Goal: Task Accomplishment & Management: Manage account settings

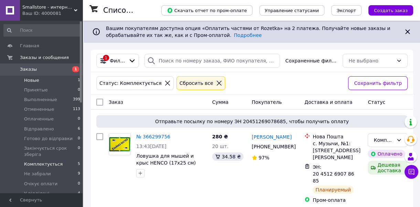
click at [54, 79] on li "Новые 1" at bounding box center [42, 80] width 84 height 10
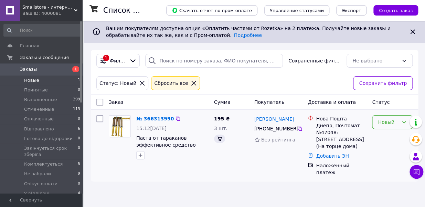
click at [393, 118] on div "Новый" at bounding box center [388, 122] width 21 height 8
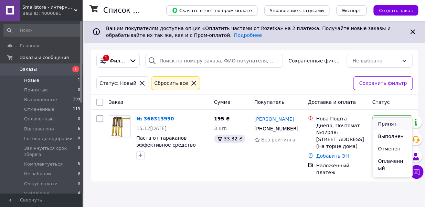
click at [384, 122] on li "Принят" at bounding box center [393, 123] width 40 height 12
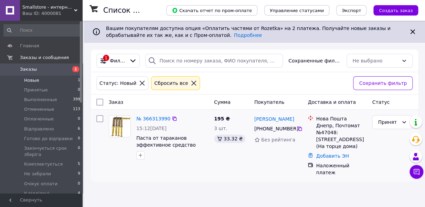
click at [148, 114] on div "№ 366313990" at bounding box center [153, 118] width 35 height 8
click at [146, 116] on link "№ 366313990" at bounding box center [153, 119] width 34 height 6
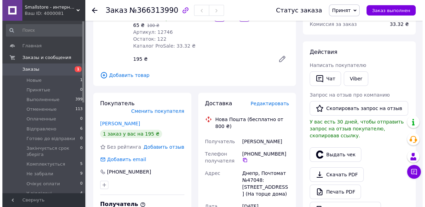
scroll to position [62, 0]
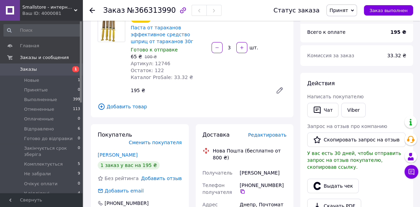
click at [276, 132] on span "Редактировать" at bounding box center [267, 135] width 39 height 6
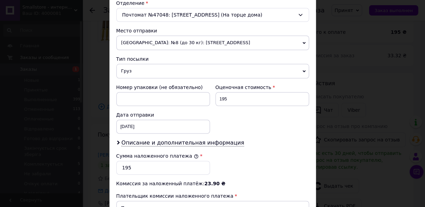
scroll to position [236, 0]
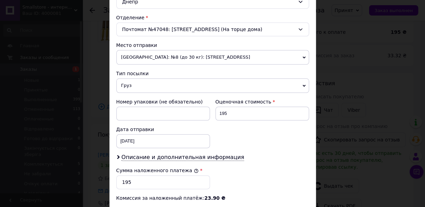
click at [148, 78] on span "Груз" at bounding box center [212, 85] width 193 height 14
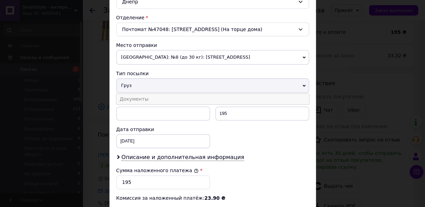
click at [142, 94] on li "Документы" at bounding box center [212, 99] width 193 height 10
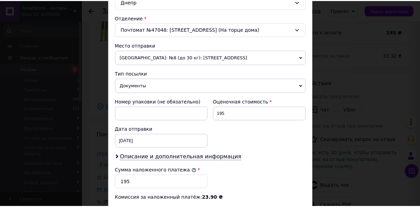
scroll to position [238, 0]
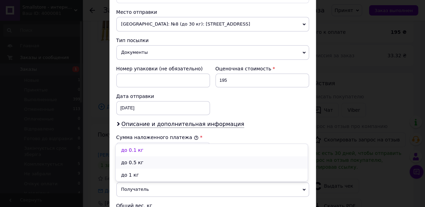
click at [136, 159] on li "до 0.5 кг" at bounding box center [212, 162] width 192 height 12
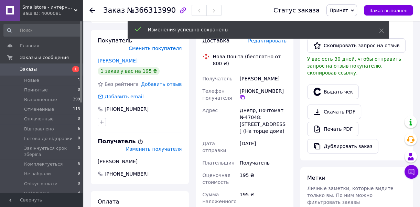
scroll to position [62, 0]
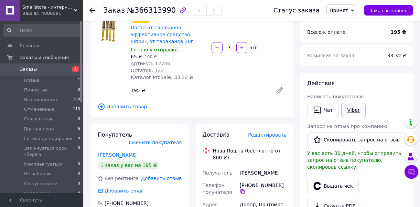
click at [346, 103] on link "Viber" at bounding box center [354, 110] width 24 height 14
click at [245, 189] on icon at bounding box center [243, 191] width 4 height 4
click at [111, 152] on link "[PERSON_NAME]" at bounding box center [118, 155] width 40 height 6
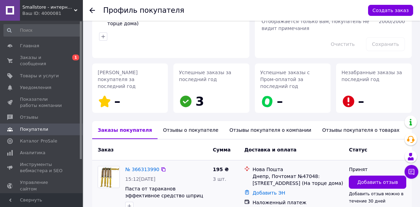
scroll to position [69, 0]
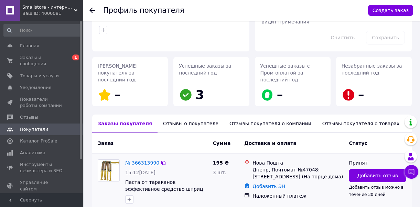
click at [134, 160] on link "№ 366313990" at bounding box center [142, 163] width 34 height 6
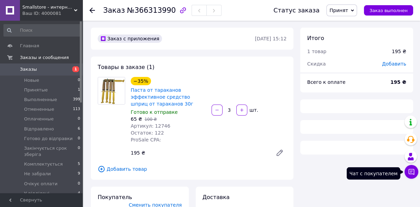
click at [415, 172] on button "Чат с покупателем" at bounding box center [412, 172] width 14 height 14
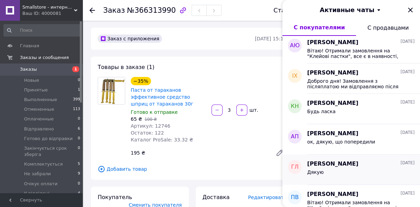
scroll to position [156, 0]
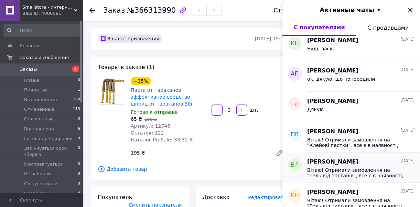
click at [351, 168] on span "Вітаю! Отримали замовлення на "Гель від тарганів", все є в наявності, готуємо д…" at bounding box center [356, 172] width 98 height 11
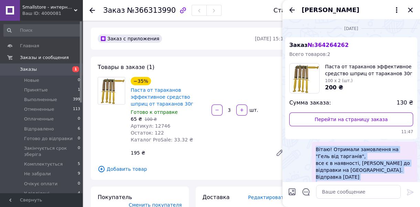
drag, startPoint x: 346, startPoint y: 139, endPoint x: 316, endPoint y: 129, distance: 32.0
click at [316, 146] on span "Вітаю! Отримали замовлення на "Гель від тарганів", все є в наявності, готуємо д…" at bounding box center [364, 184] width 97 height 76
copy span "Вітаю! Отримали замовлення на "Гель від тарганів", все є в наявності, готуємо д…"
click at [408, 11] on icon "Закрыть" at bounding box center [411, 10] width 8 height 8
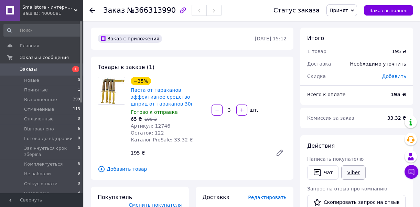
click at [346, 165] on link "Viber" at bounding box center [354, 172] width 24 height 14
click at [326, 165] on button "Чат" at bounding box center [322, 172] width 31 height 14
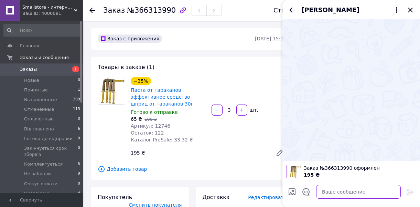
click at [340, 189] on textarea at bounding box center [358, 192] width 85 height 14
paste textarea "Вітаю! Отримали замовлення на "Гель від тарганів", все є в наявності, готуємо д…"
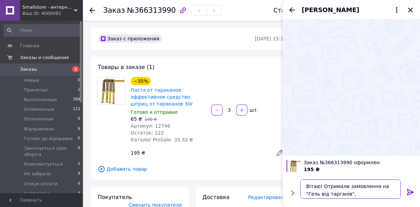
scroll to position [6, 0]
drag, startPoint x: 314, startPoint y: 186, endPoint x: 305, endPoint y: 189, distance: 9.1
click at [305, 189] on textarea "Вітаю! Отримали замовлення на "Гель від тарганів", все є в наявності, готуємо д…" at bounding box center [352, 188] width 98 height 19
click at [353, 184] on textarea "Вітаю! Отримали замовлення на "Гель від тарганів", все є в наявності, готуємо д…" at bounding box center [352, 188] width 98 height 19
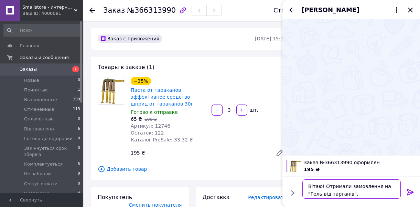
click at [353, 184] on textarea "Вітаю! Отримали замовлення на "Гель від тарганів", все є в наявності, готуємо д…" at bounding box center [352, 188] width 98 height 19
type textarea "Вітаю! Отримали замовлення на "Шприци від тарганів", все є в наявності, готуємо…"
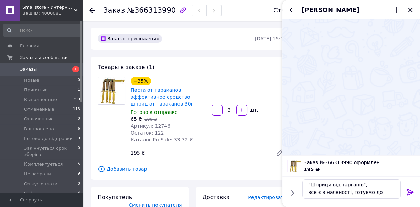
click at [410, 191] on icon at bounding box center [411, 192] width 8 height 8
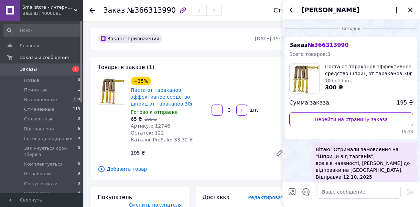
scroll to position [0, 0]
click at [410, 10] on icon "Закрыть" at bounding box center [410, 10] width 4 height 4
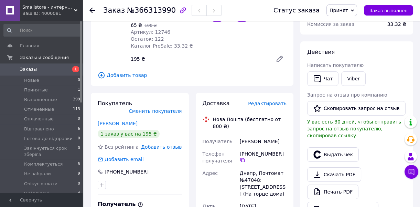
scroll to position [125, 0]
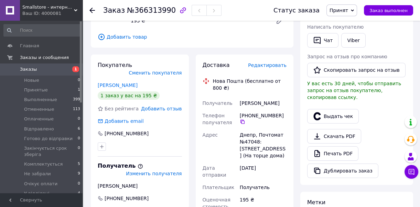
scroll to position [226, 0]
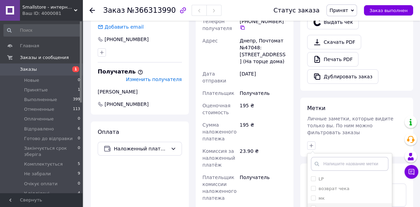
click at [337, 203] on li "не ответили" at bounding box center [350, 208] width 84 height 10
checkbox input "true"
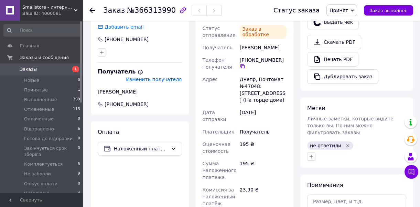
click at [356, 12] on span "Принят" at bounding box center [342, 10] width 31 height 12
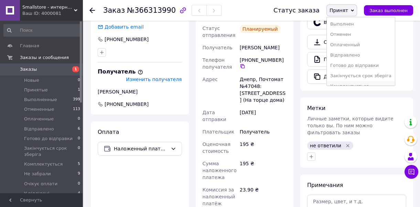
click at [359, 81] on li "Комплектується" at bounding box center [361, 86] width 68 height 10
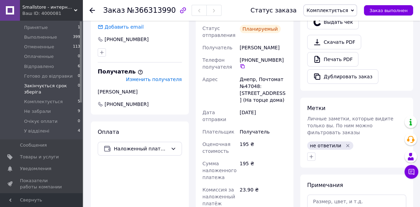
scroll to position [0, 0]
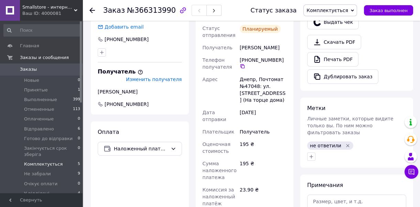
click at [53, 164] on span "Комплектується" at bounding box center [43, 164] width 39 height 6
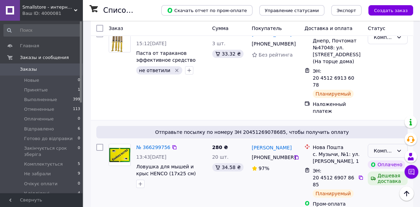
click at [403, 144] on div "Комплектується" at bounding box center [388, 151] width 40 height 14
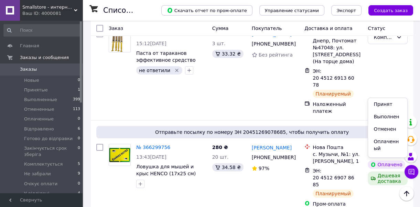
scroll to position [31, 0]
click at [389, 143] on li "Готово до відправки" at bounding box center [387, 152] width 39 height 19
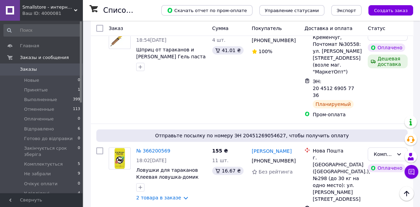
scroll to position [532, 0]
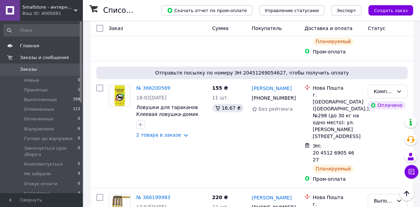
click at [20, 42] on link "Главная" at bounding box center [42, 46] width 84 height 12
